Goal: Task Accomplishment & Management: Manage account settings

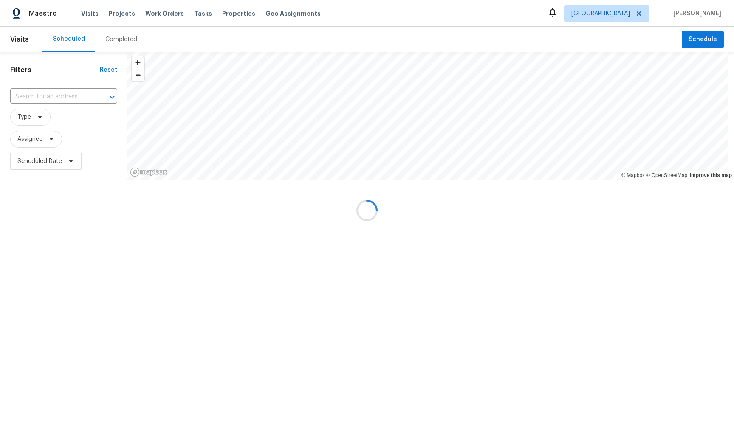
click at [38, 114] on div at bounding box center [367, 210] width 734 height 421
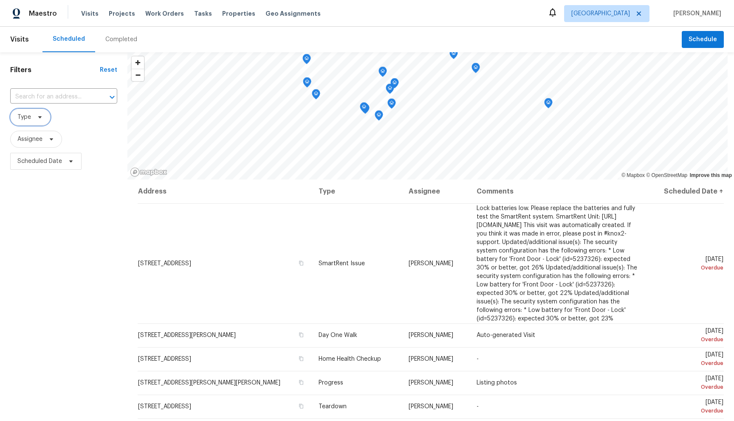
click at [38, 114] on icon at bounding box center [40, 117] width 7 height 7
type input "dili"
click at [43, 164] on label "Diligence" at bounding box center [33, 164] width 36 height 8
click at [21, 164] on input "Diligence" at bounding box center [18, 163] width 6 height 6
checkbox input "true"
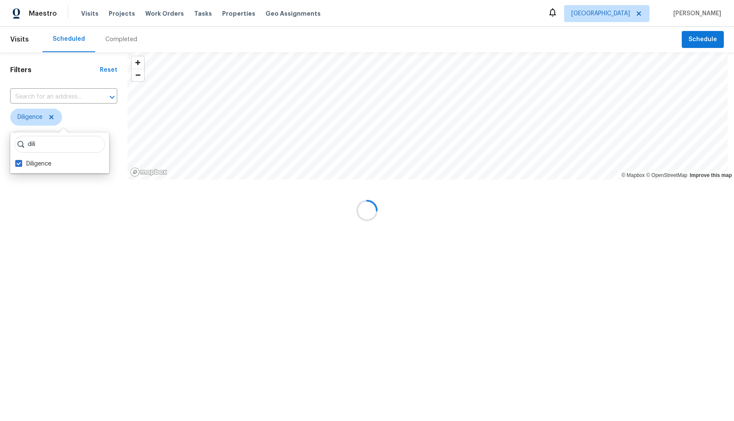
click at [71, 121] on div at bounding box center [367, 210] width 734 height 421
click at [49, 140] on div at bounding box center [367, 210] width 734 height 421
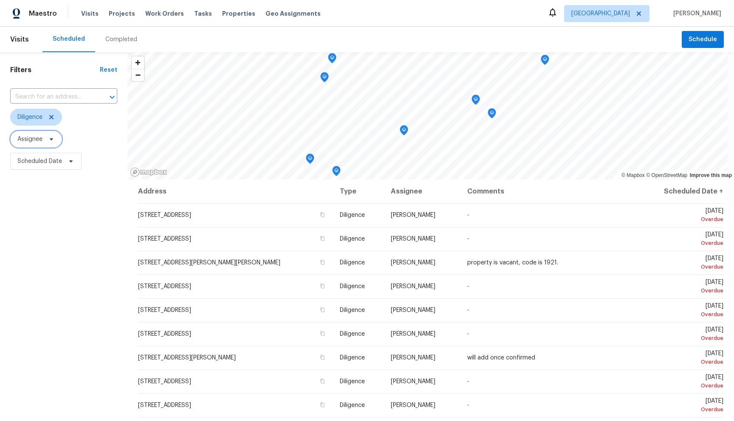
click at [52, 141] on icon at bounding box center [51, 139] width 7 height 7
type input "budzy"
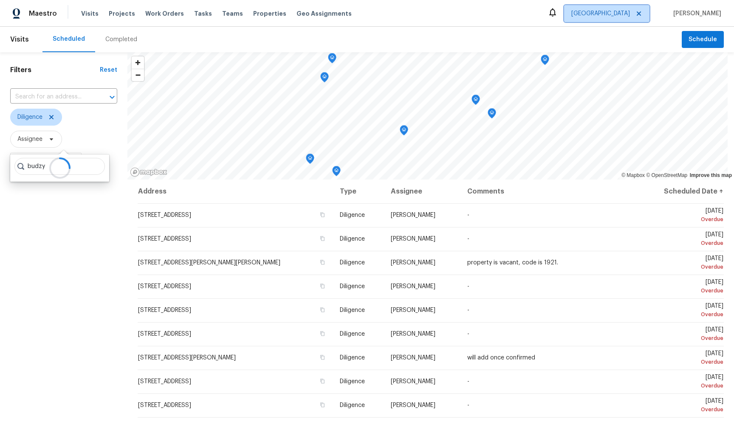
click at [641, 12] on icon at bounding box center [639, 13] width 4 height 4
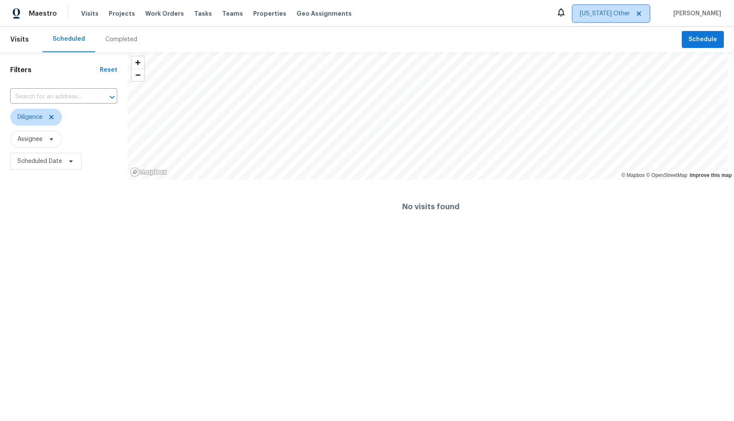
click at [640, 14] on icon at bounding box center [639, 13] width 7 height 7
click at [641, 14] on icon at bounding box center [639, 13] width 4 height 4
click at [641, 13] on icon at bounding box center [639, 13] width 4 height 4
click at [620, 15] on span "[US_STATE] Other" at bounding box center [605, 13] width 50 height 8
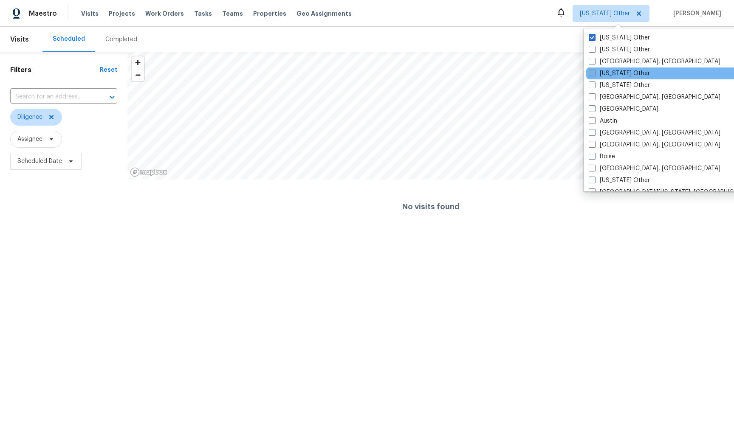
click at [591, 73] on span at bounding box center [592, 73] width 7 height 7
click at [591, 73] on input "[US_STATE] Other" at bounding box center [592, 72] width 6 height 6
checkbox input "true"
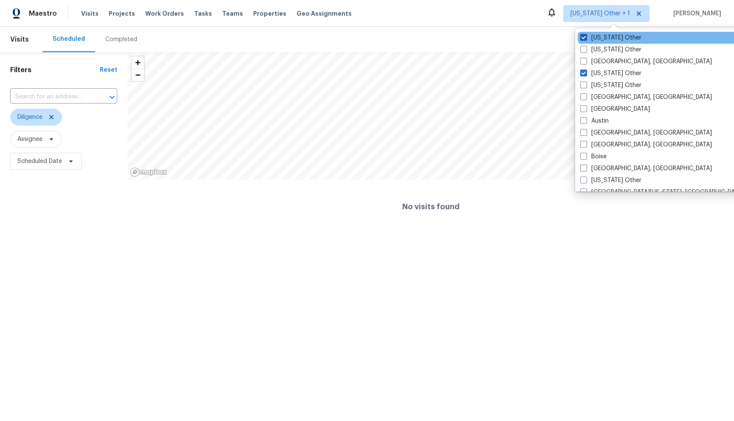
click at [585, 38] on span at bounding box center [583, 37] width 7 height 7
click at [585, 38] on input "[US_STATE] Other" at bounding box center [583, 37] width 6 height 6
checkbox input "false"
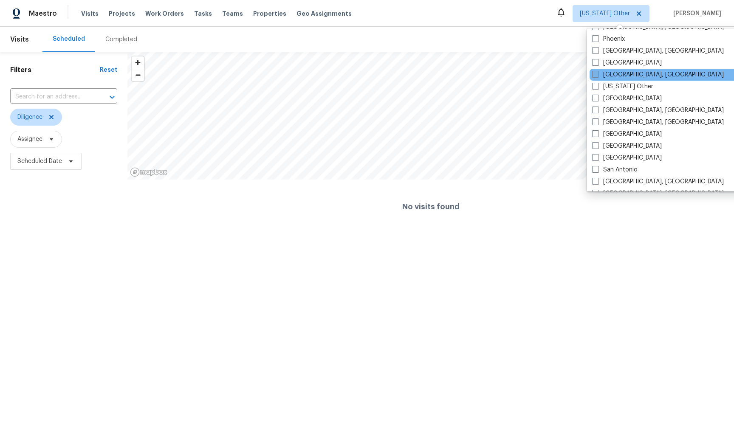
scroll to position [988, 0]
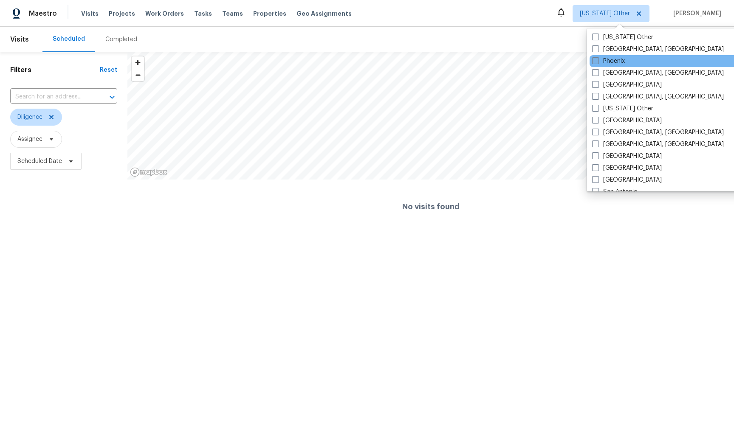
click at [596, 62] on span at bounding box center [595, 60] width 7 height 7
click at [596, 62] on input "Phoenix" at bounding box center [595, 60] width 6 height 6
checkbox input "true"
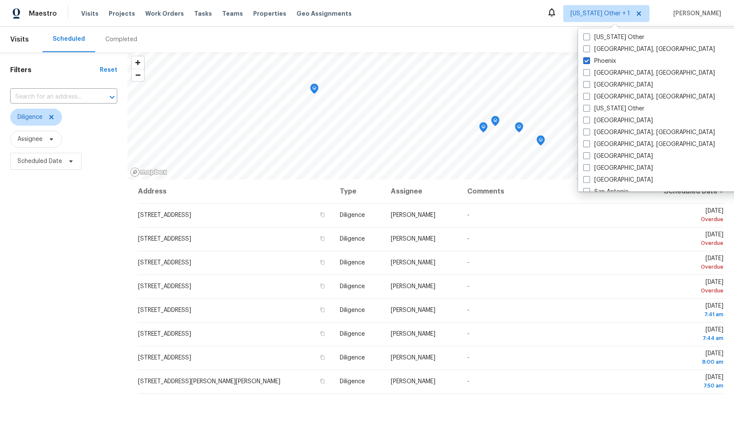
click at [481, 9] on div "Maestro Visits Projects Work Orders Tasks Teams Properties Geo Assignments [US_…" at bounding box center [367, 13] width 734 height 27
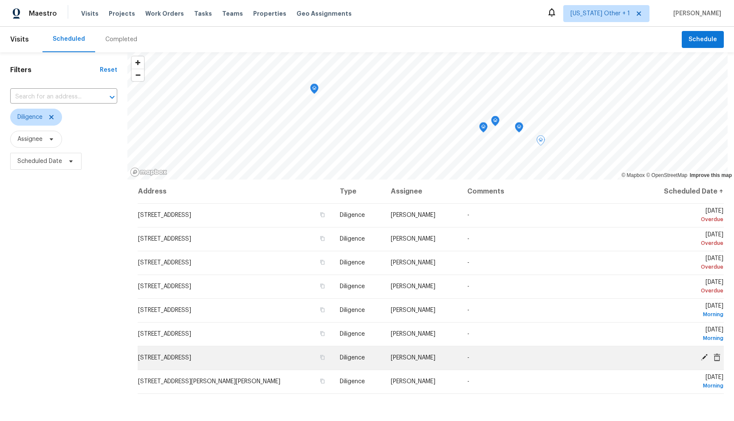
click at [278, 353] on td "[STREET_ADDRESS]" at bounding box center [235, 358] width 195 height 24
